Goal: Transaction & Acquisition: Purchase product/service

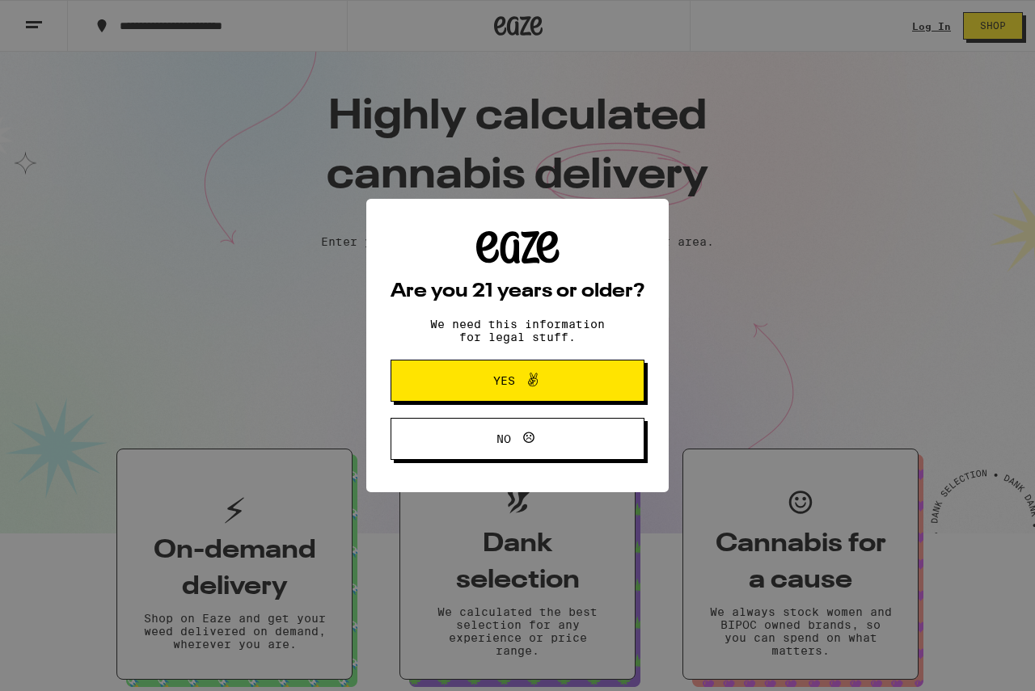
click at [545, 376] on span "Yes" at bounding box center [517, 380] width 123 height 21
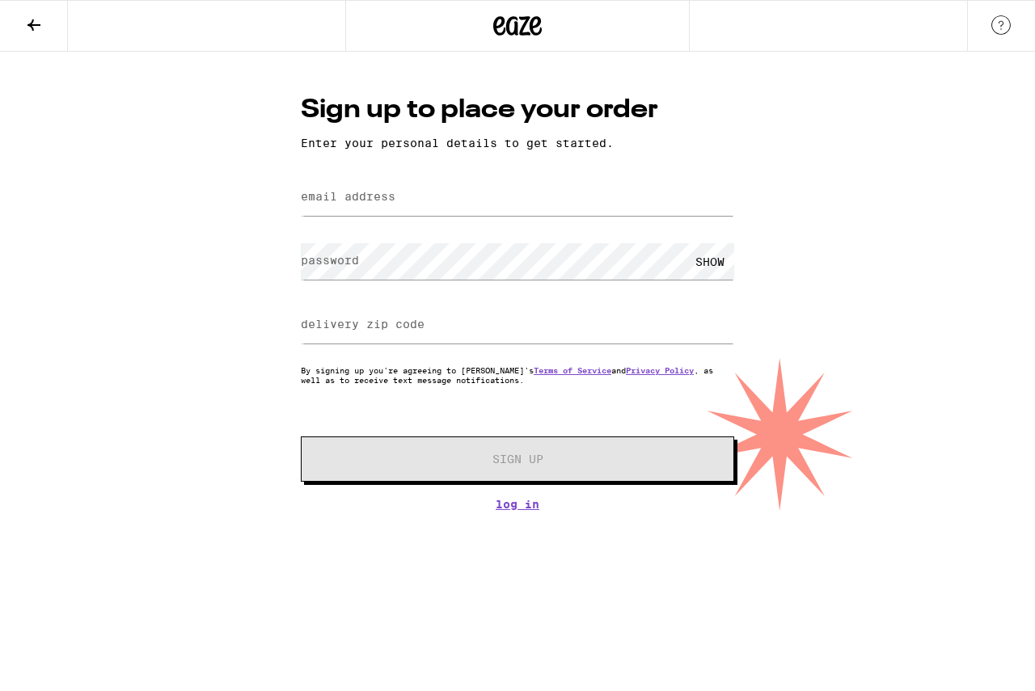
click at [47, 23] on button at bounding box center [34, 26] width 68 height 51
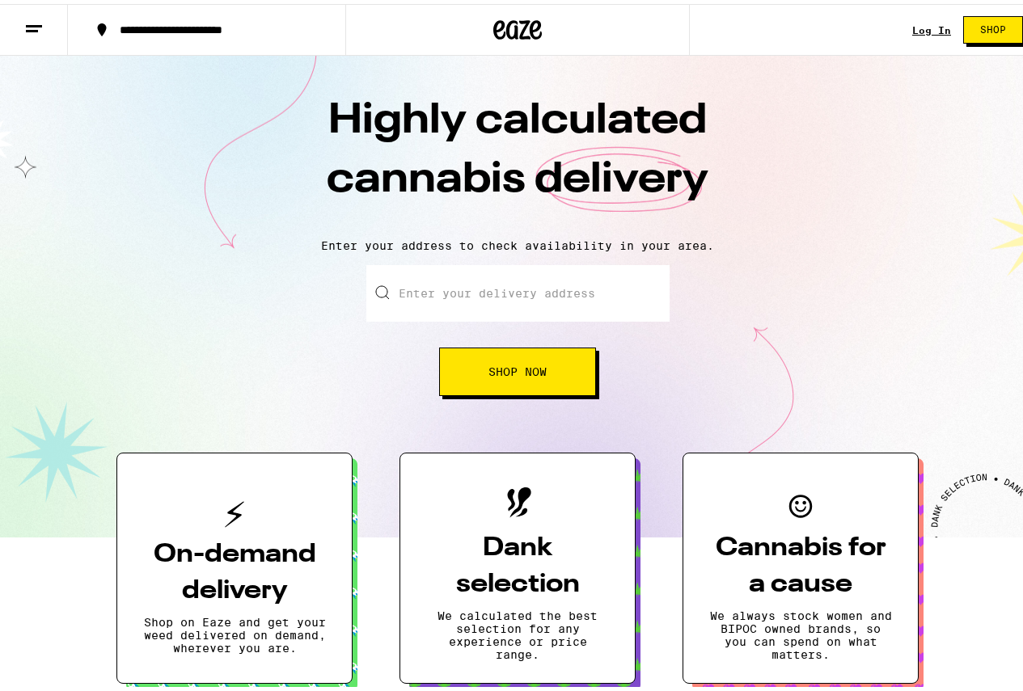
click at [932, 32] on div "Log In Shop" at bounding box center [973, 26] width 123 height 52
click at [929, 31] on link "Log In" at bounding box center [931, 26] width 39 height 11
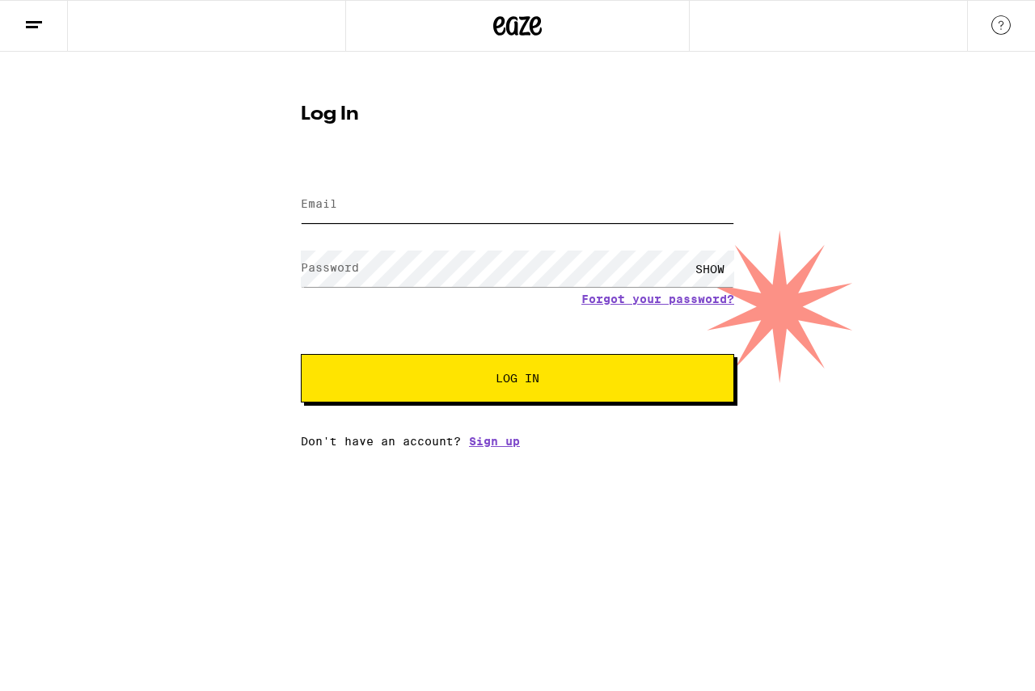
click at [497, 221] on input "Email" at bounding box center [517, 205] width 433 height 36
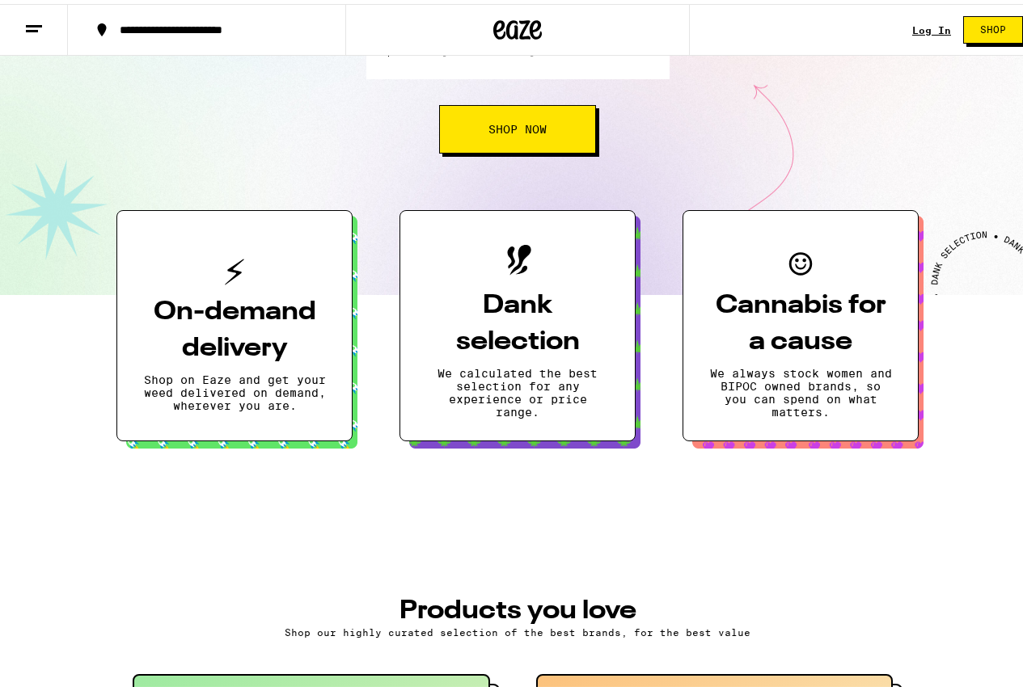
scroll to position [81, 0]
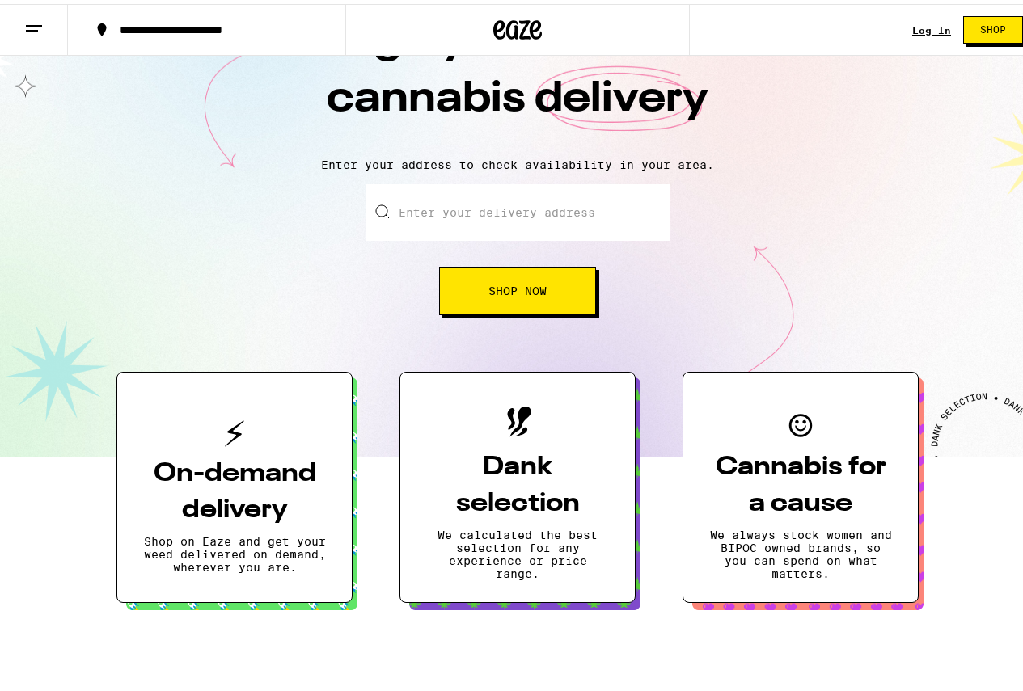
click at [505, 269] on button "Shop Now" at bounding box center [517, 287] width 157 height 49
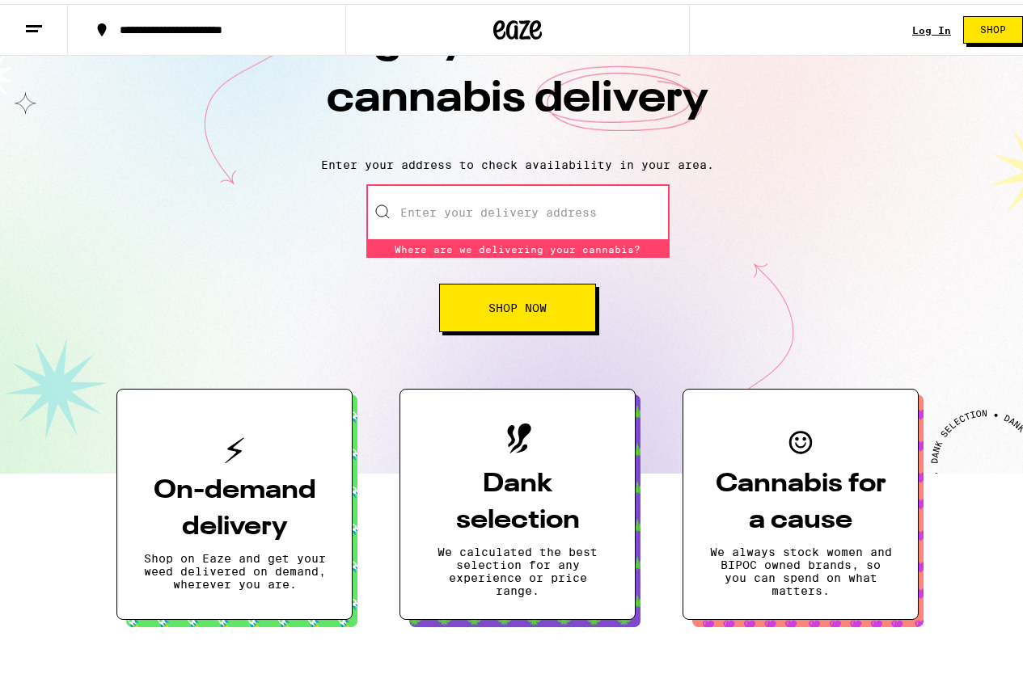
click at [514, 214] on input "Enter your delivery address" at bounding box center [517, 208] width 303 height 57
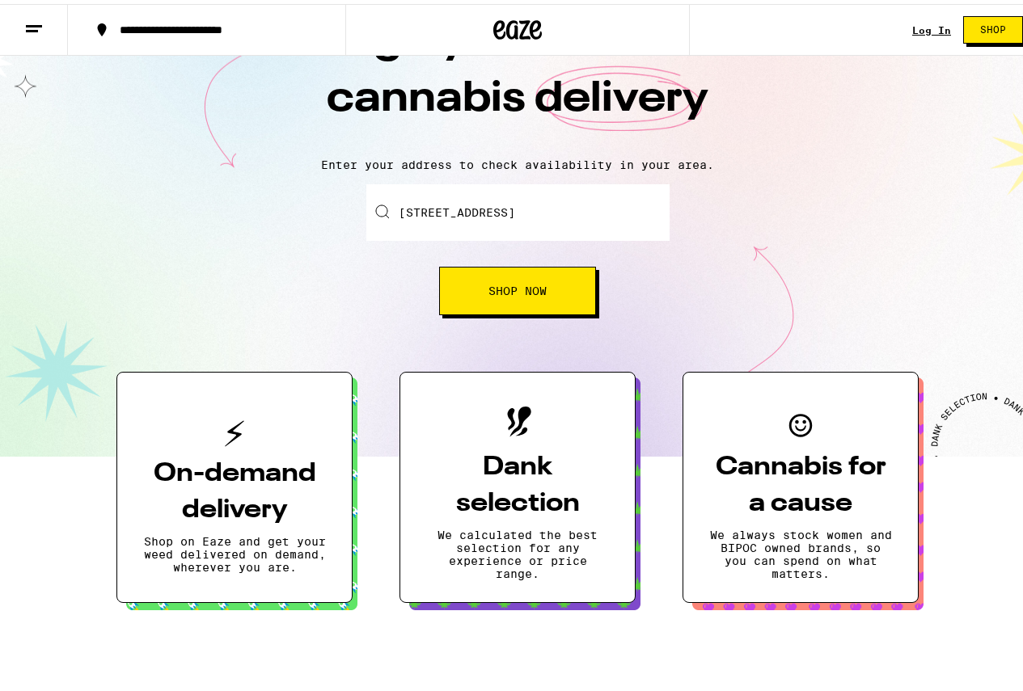
click at [488, 303] on button "Shop Now" at bounding box center [517, 287] width 157 height 49
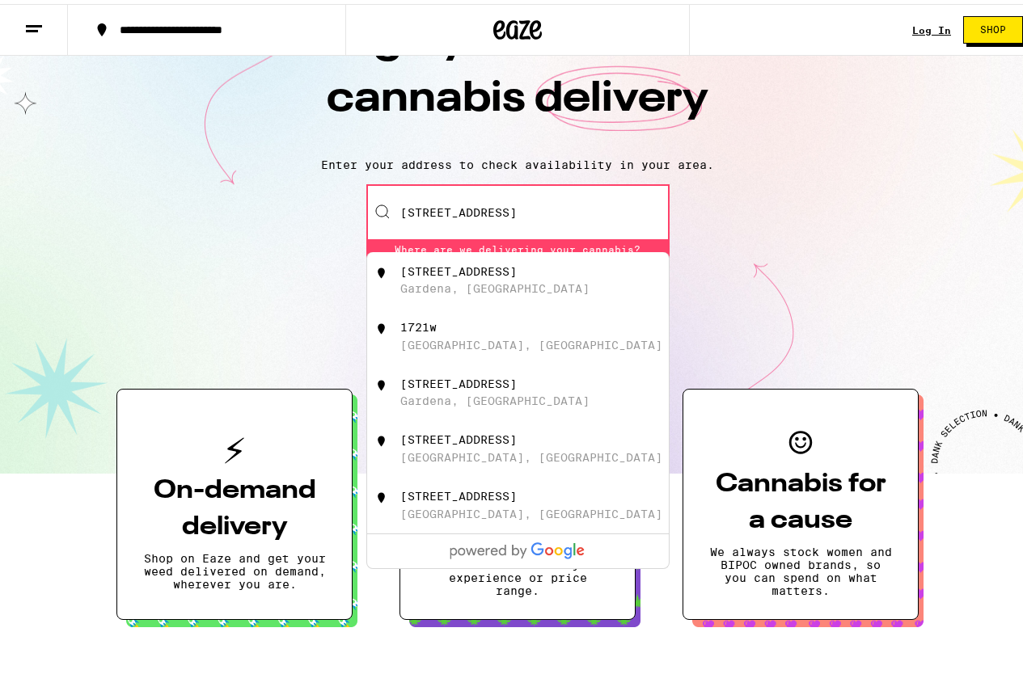
click at [488, 289] on div "1721w West 154th Street Gardena, CA" at bounding box center [544, 276] width 289 height 31
type input "1721w West 154th Street, Gardena, CA"
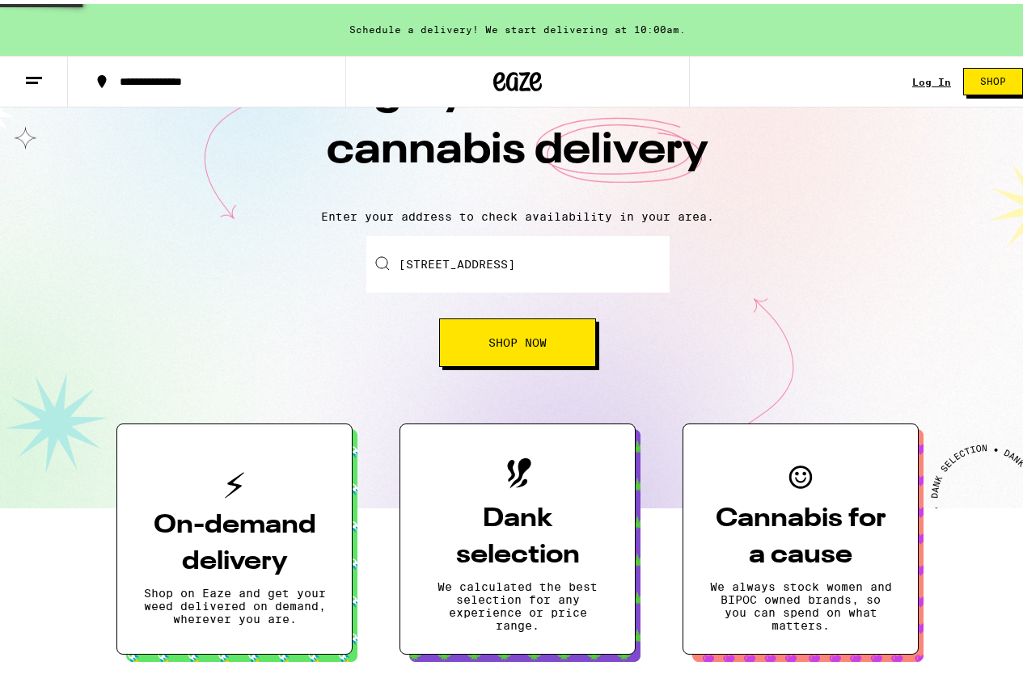
scroll to position [133, 0]
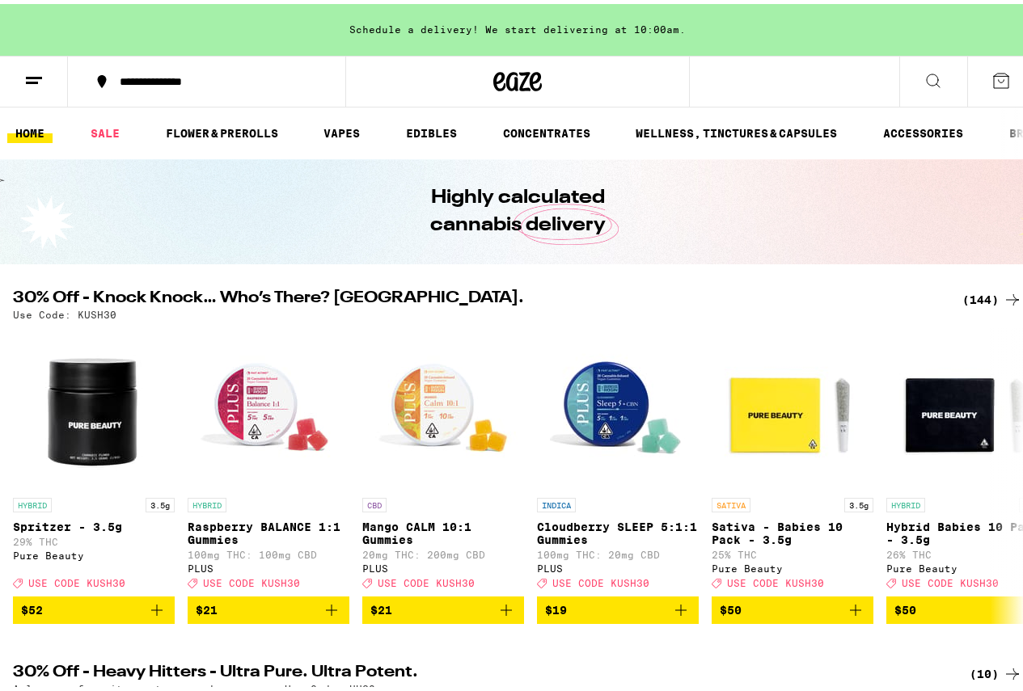
click at [379, 29] on div "Schedule a delivery! We start delivering at 10:00am." at bounding box center [517, 26] width 1035 height 52
click at [27, 96] on button at bounding box center [34, 78] width 68 height 51
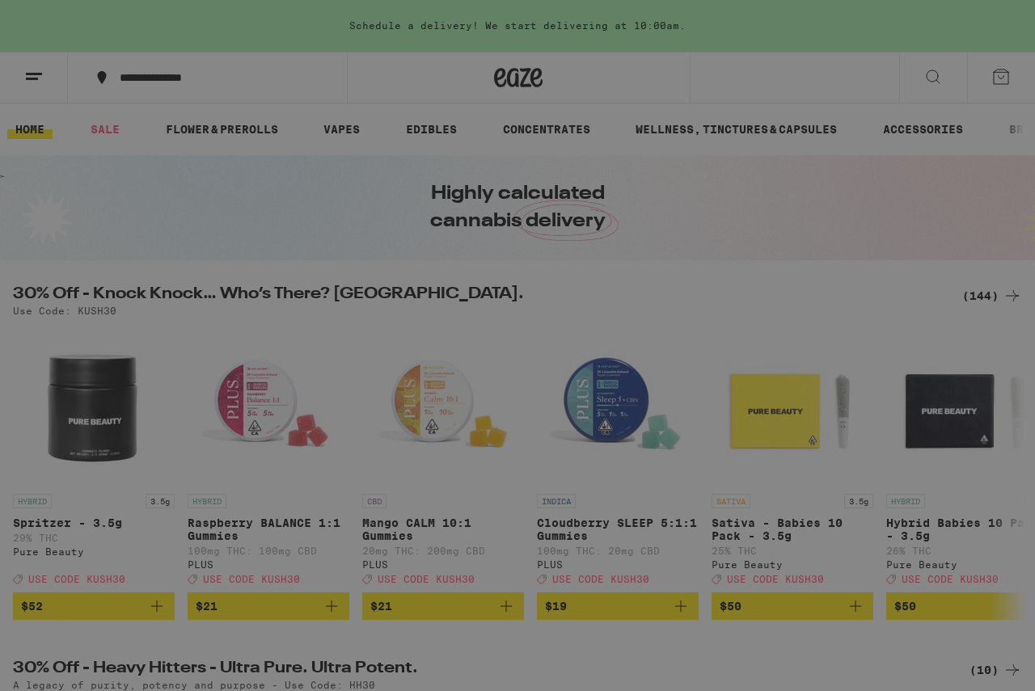
click at [464, 290] on div "Menu Log In Sign Up Shop Sale Flower & Prerolls Vapes Edibles Concentrates Well…" at bounding box center [517, 345] width 1035 height 691
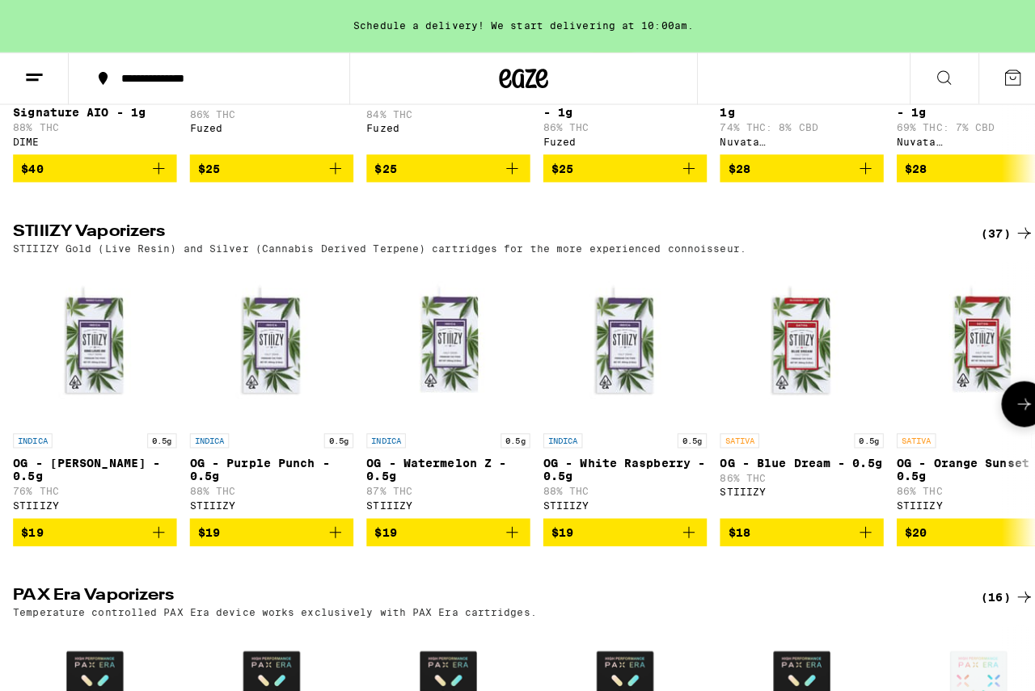
scroll to position [2992, 0]
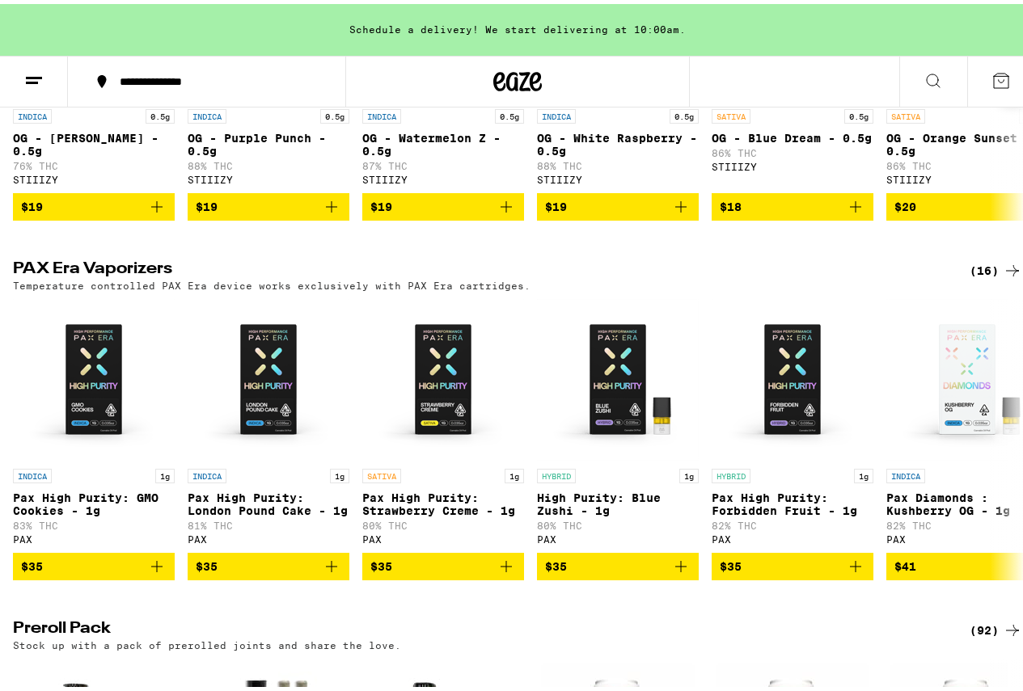
click at [158, 213] on icon "Add to bag" at bounding box center [156, 202] width 19 height 19
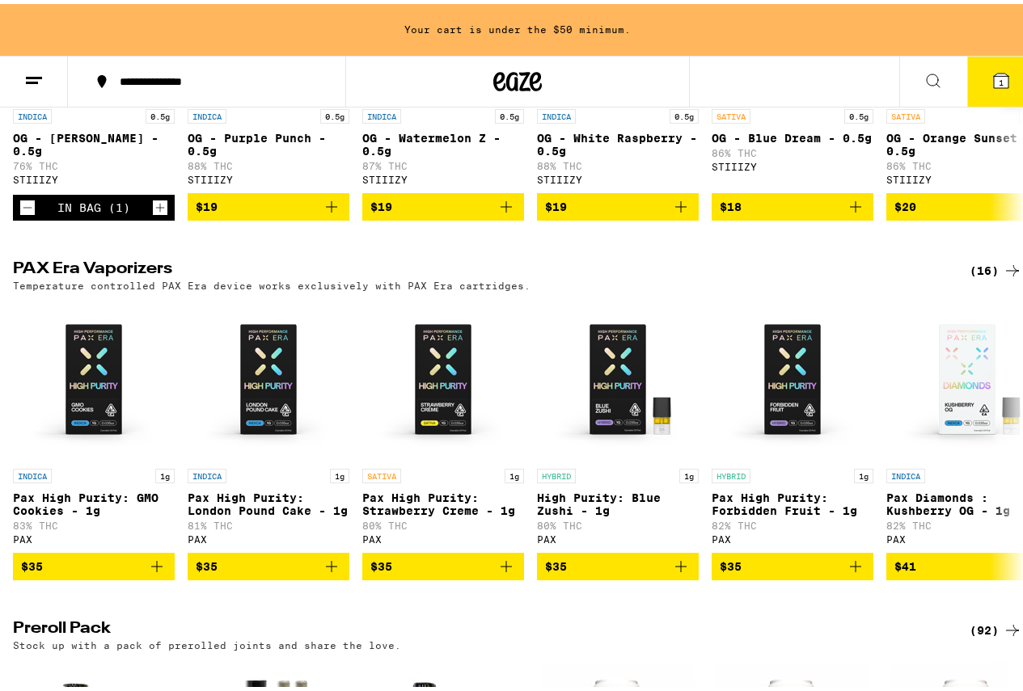
click at [158, 213] on icon "Increment" at bounding box center [160, 203] width 15 height 19
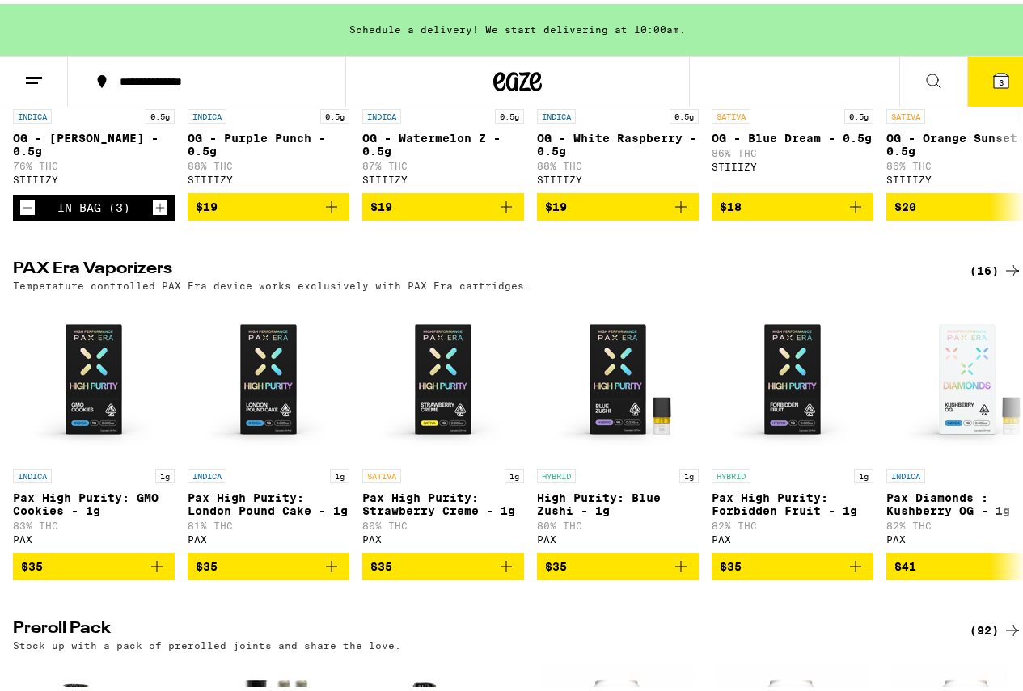
click at [999, 59] on button "3" at bounding box center [1001, 78] width 68 height 50
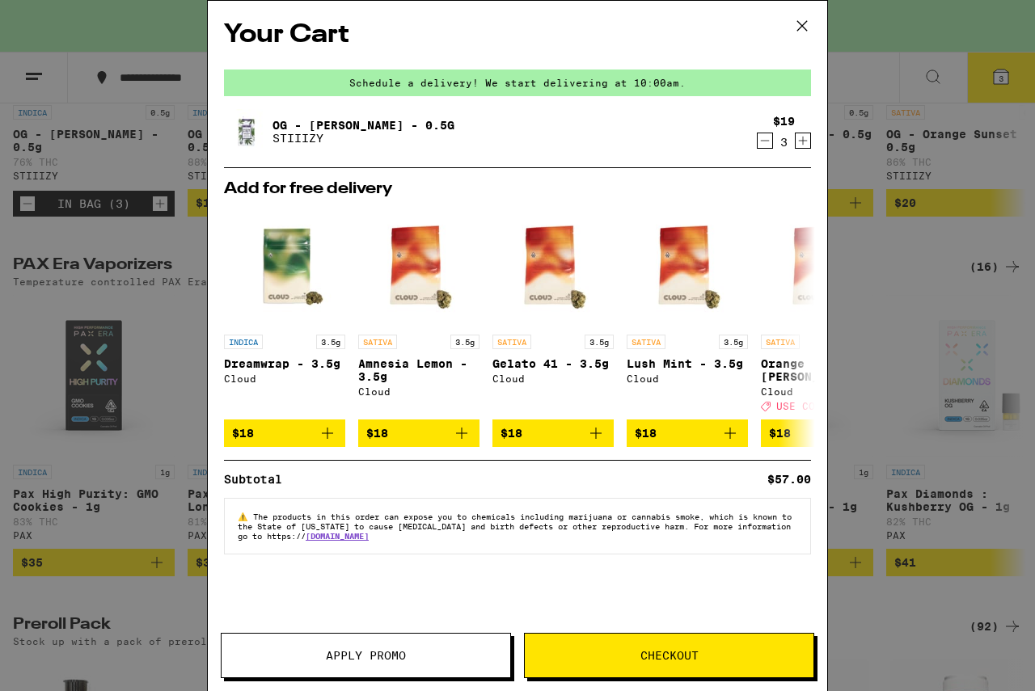
click at [670, 665] on button "Checkout" at bounding box center [669, 655] width 290 height 45
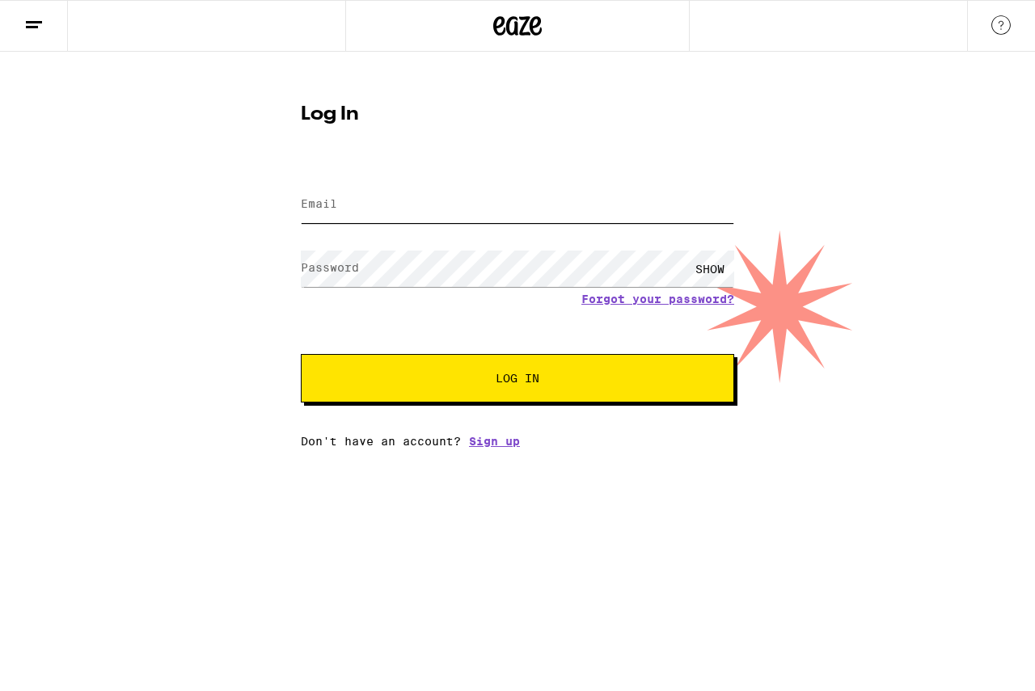
click at [426, 195] on input "Email" at bounding box center [517, 205] width 433 height 36
type input "tangduc456@gmail.com"
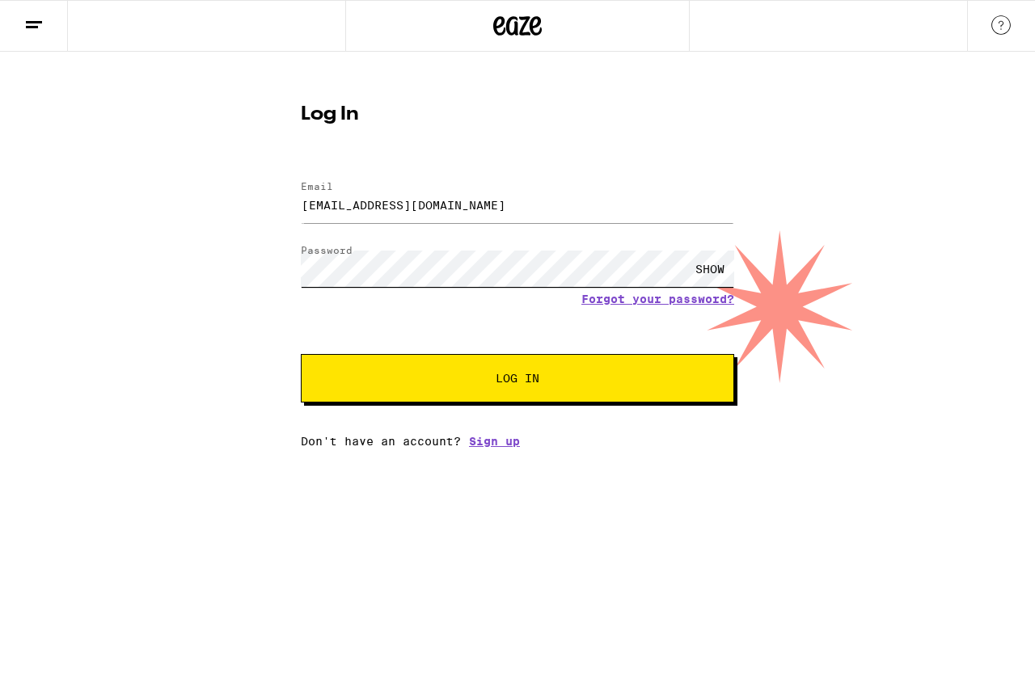
click at [301, 354] on button "Log In" at bounding box center [517, 378] width 433 height 49
